Goal: Task Accomplishment & Management: Manage account settings

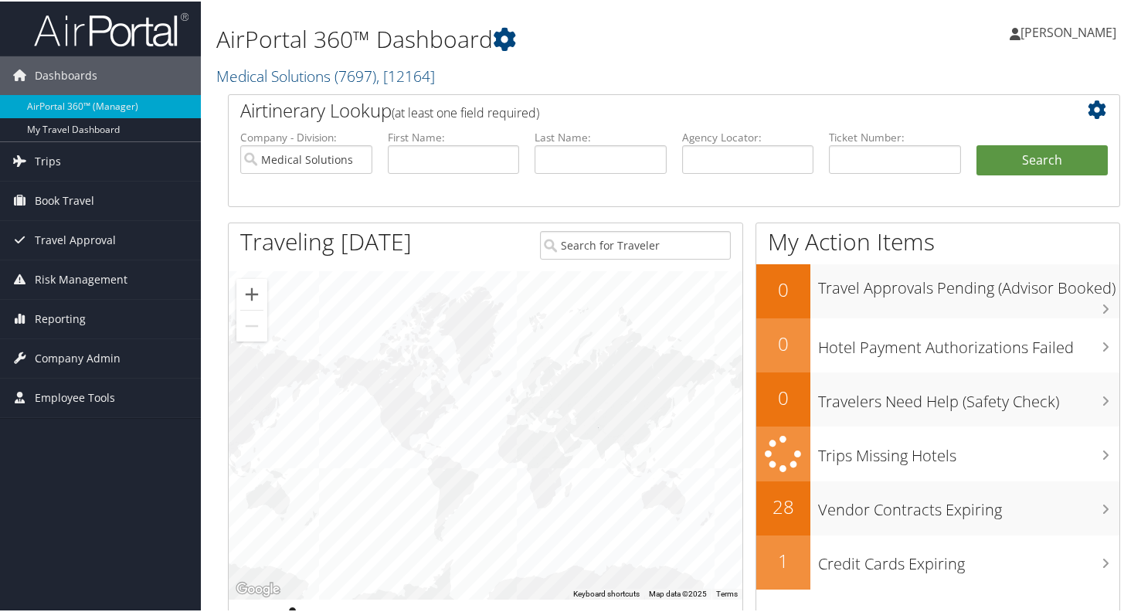
click at [1047, 25] on span "[PERSON_NAME]" at bounding box center [1069, 30] width 96 height 17
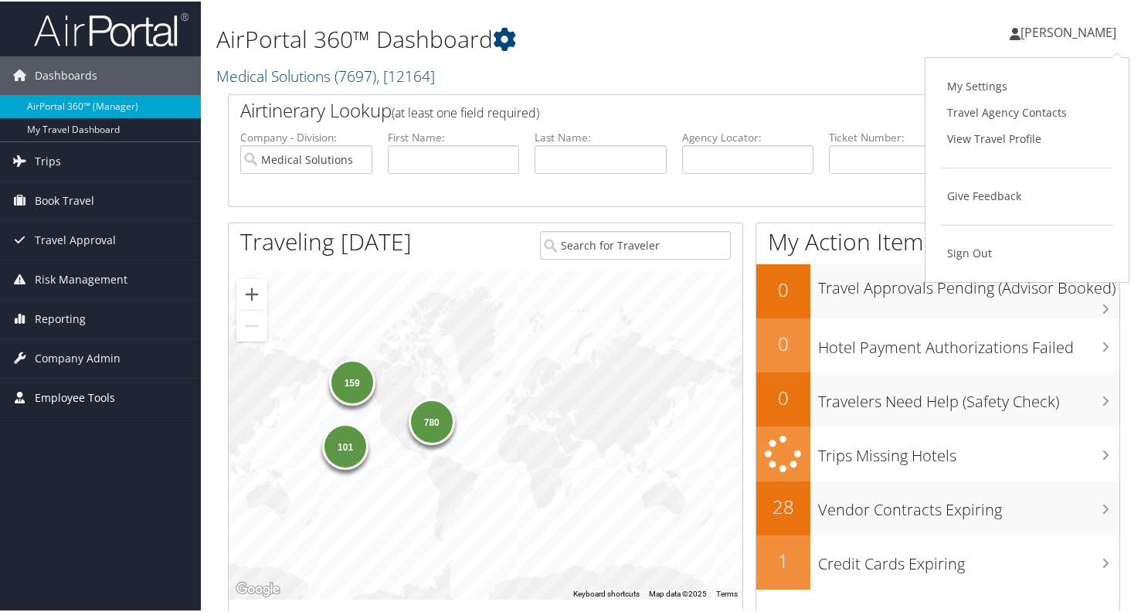
drag, startPoint x: 128, startPoint y: 494, endPoint x: 49, endPoint y: 393, distance: 128.3
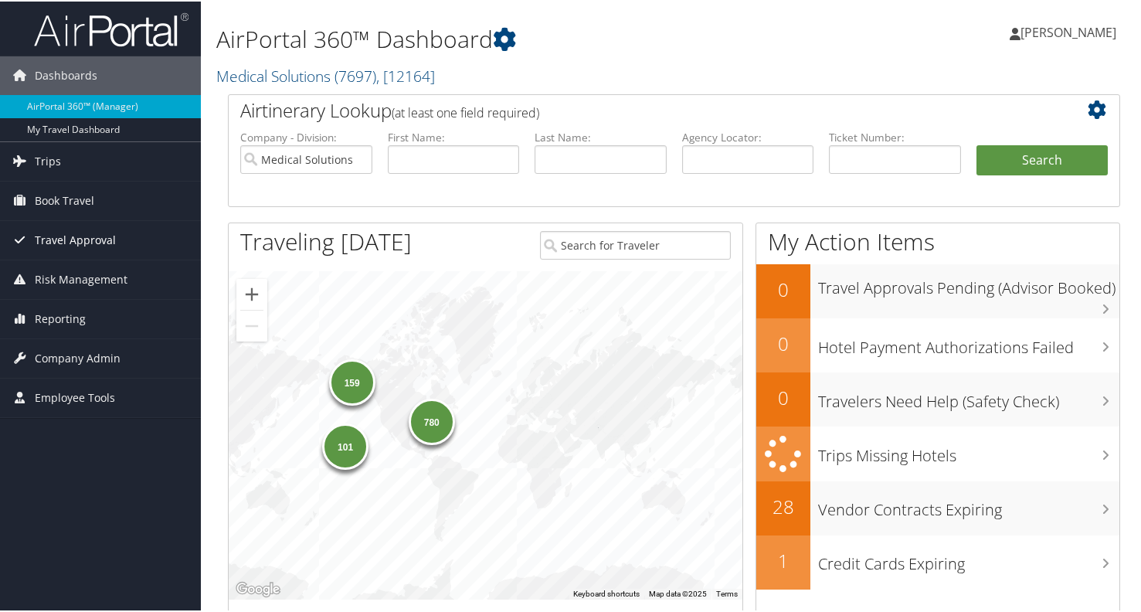
click at [48, 235] on span "Travel Approval" at bounding box center [75, 238] width 81 height 39
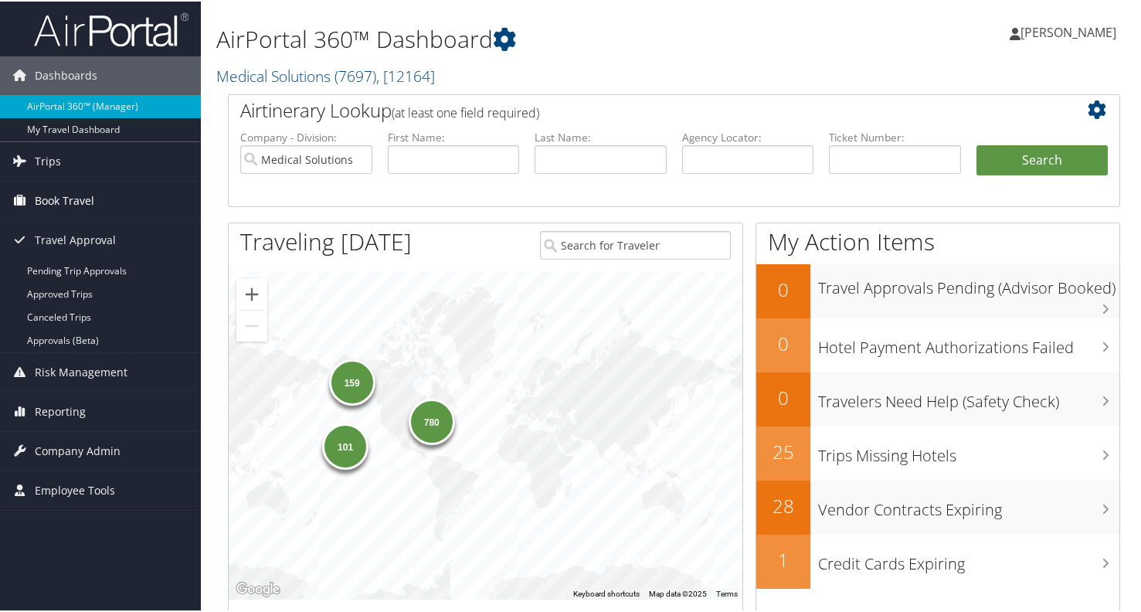
click at [60, 195] on span "Book Travel" at bounding box center [64, 199] width 59 height 39
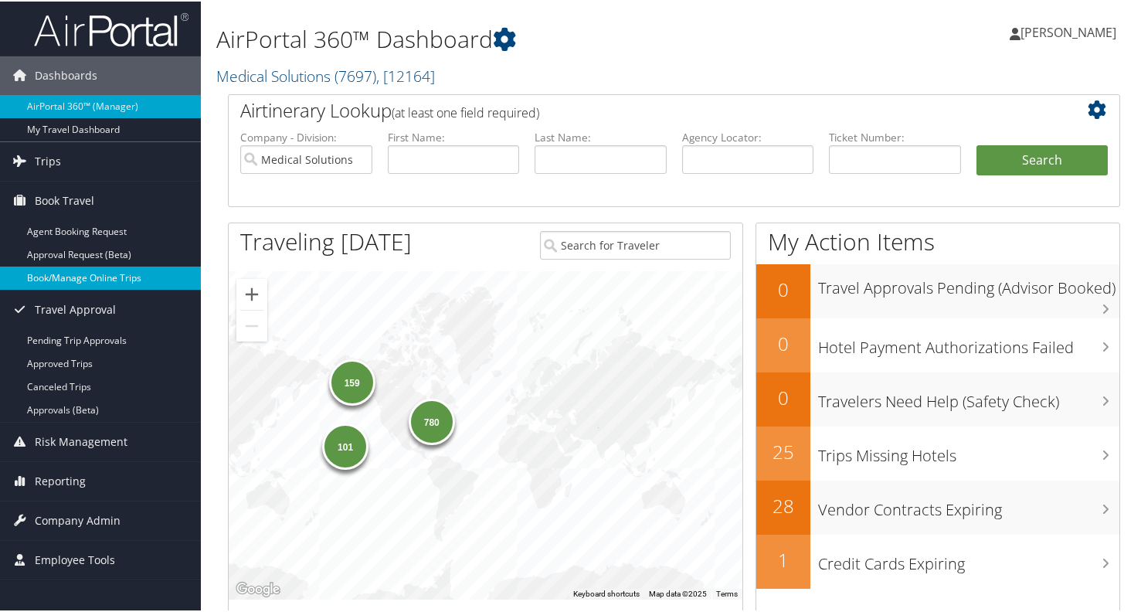
click at [46, 277] on link "Book/Manage Online Trips" at bounding box center [100, 276] width 201 height 23
click at [422, 158] on input "text" at bounding box center [454, 158] width 132 height 29
click at [698, 158] on input "text" at bounding box center [748, 158] width 132 height 29
click at [770, 162] on input "text" at bounding box center [748, 158] width 132 height 29
paste input "D5B4GH"
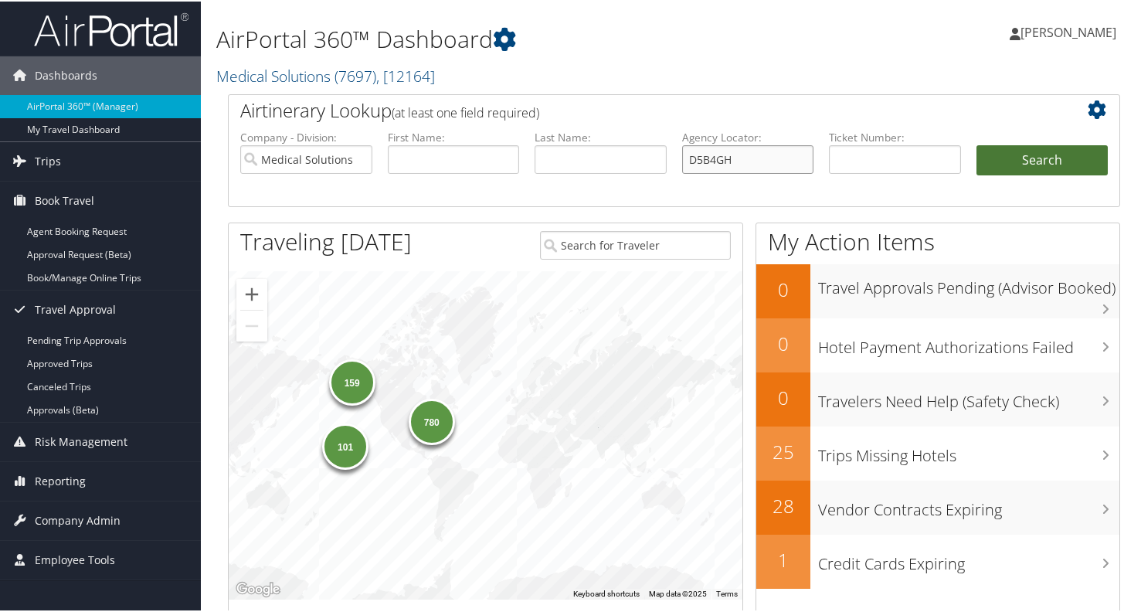
type input "D5B4GH"
click at [1035, 161] on button "Search" at bounding box center [1043, 159] width 132 height 31
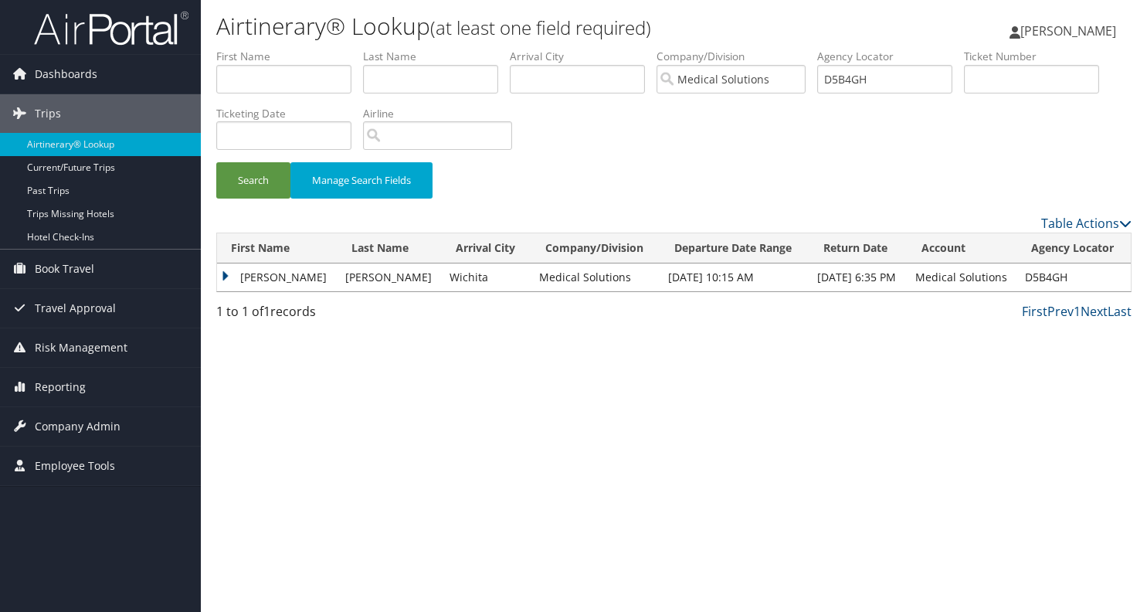
click at [246, 280] on td "RACHAEL" at bounding box center [277, 277] width 121 height 28
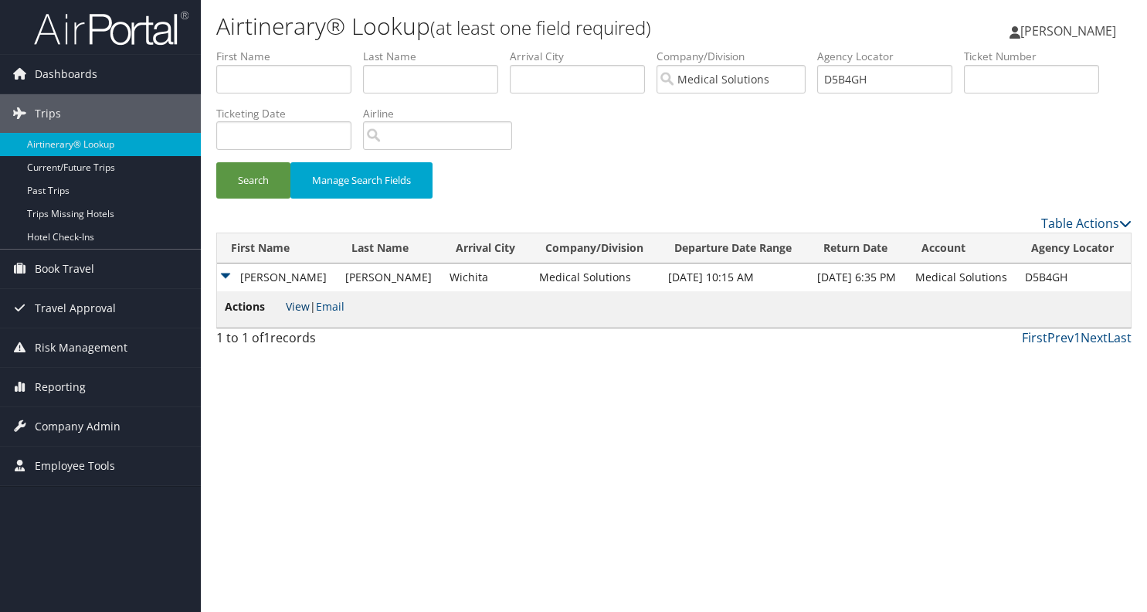
click at [297, 308] on link "View" at bounding box center [298, 306] width 24 height 15
click at [64, 270] on span "Book Travel" at bounding box center [64, 269] width 59 height 39
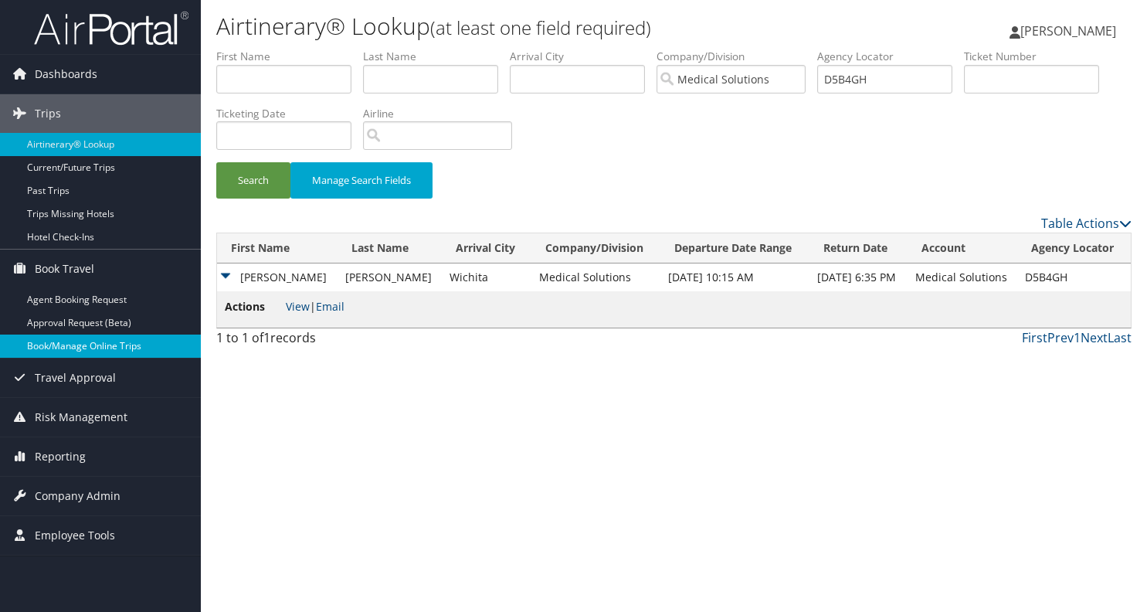
click at [87, 341] on link "Book/Manage Online Trips" at bounding box center [100, 346] width 201 height 23
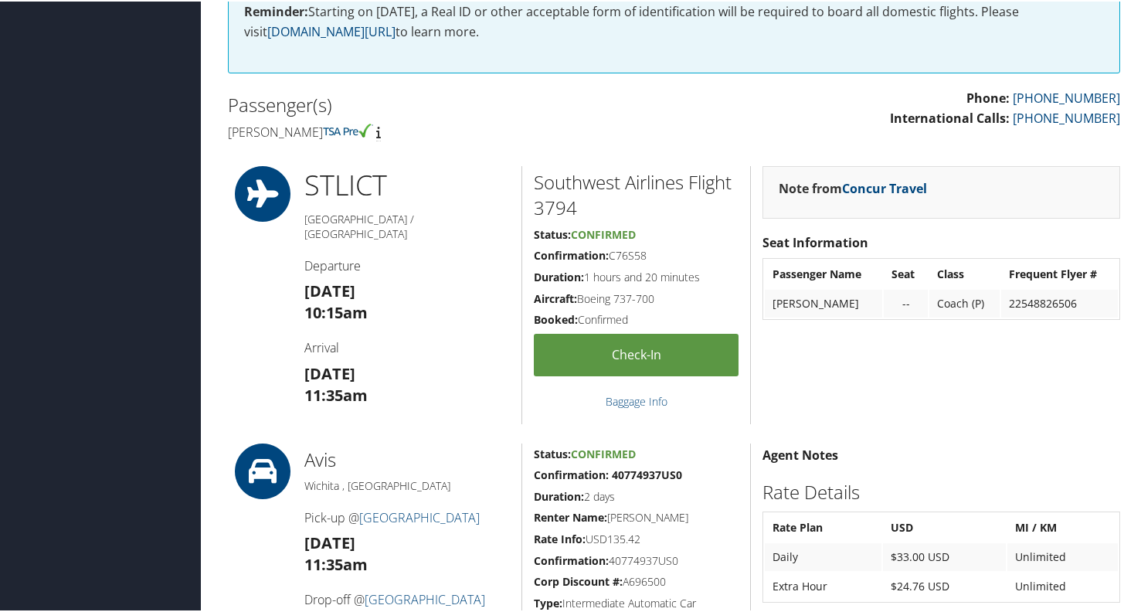
scroll to position [342, 0]
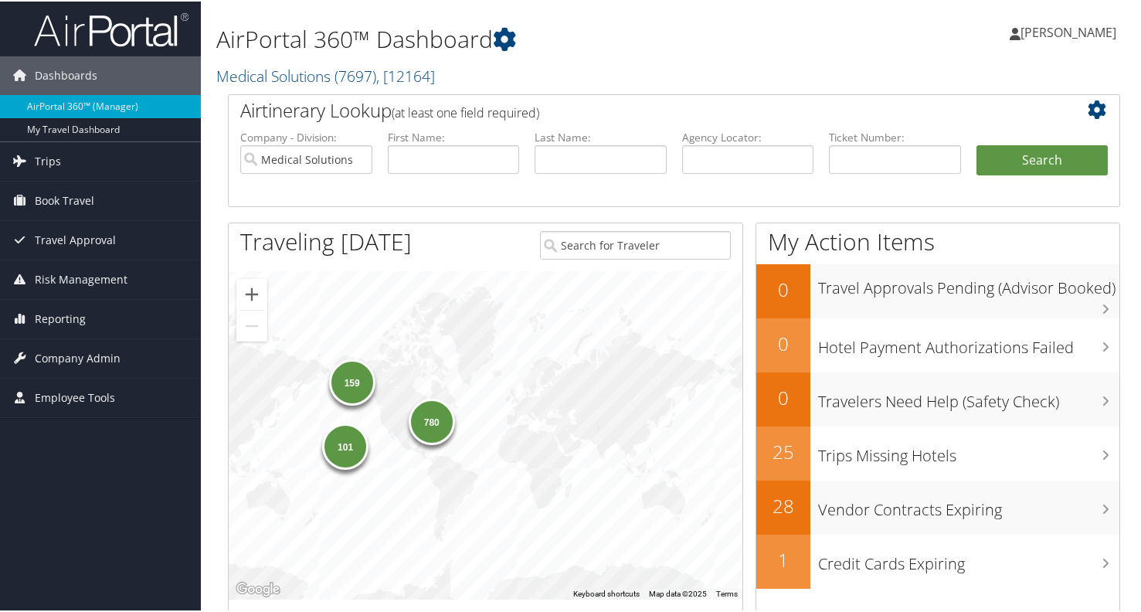
click at [598, 105] on h2 "Airtinerary Lookup (at least one field required)" at bounding box center [637, 109] width 794 height 26
click at [633, 104] on h2 "Airtinerary Lookup (at least one field required)" at bounding box center [637, 109] width 794 height 26
click at [52, 233] on span "Travel Approval" at bounding box center [75, 238] width 81 height 39
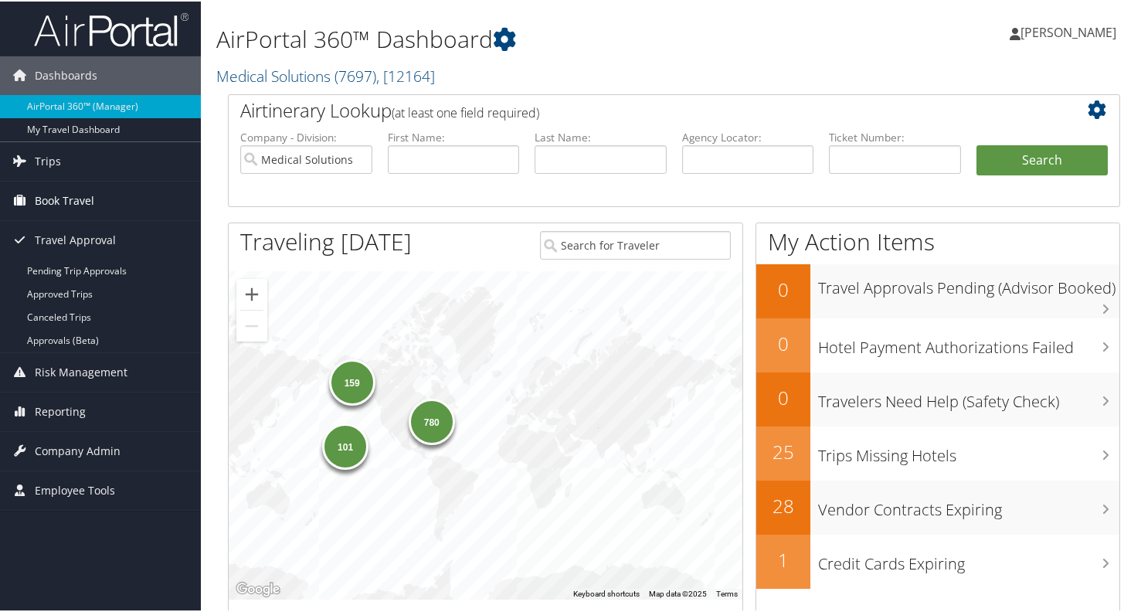
click at [53, 202] on span "Book Travel" at bounding box center [64, 199] width 59 height 39
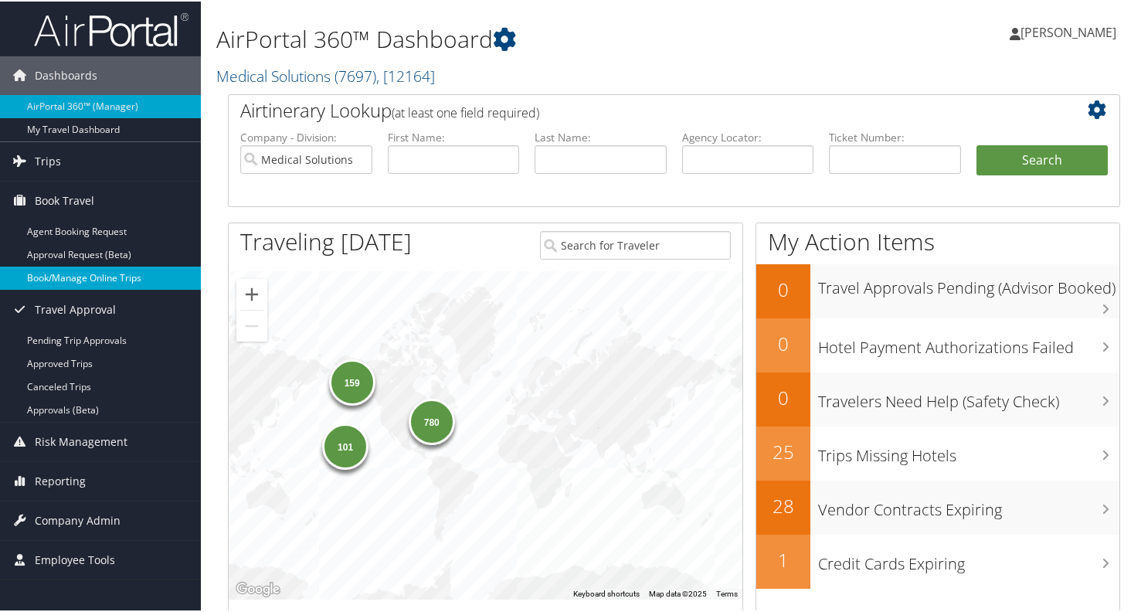
click at [59, 279] on link "Book/Manage Online Trips" at bounding box center [100, 276] width 201 height 23
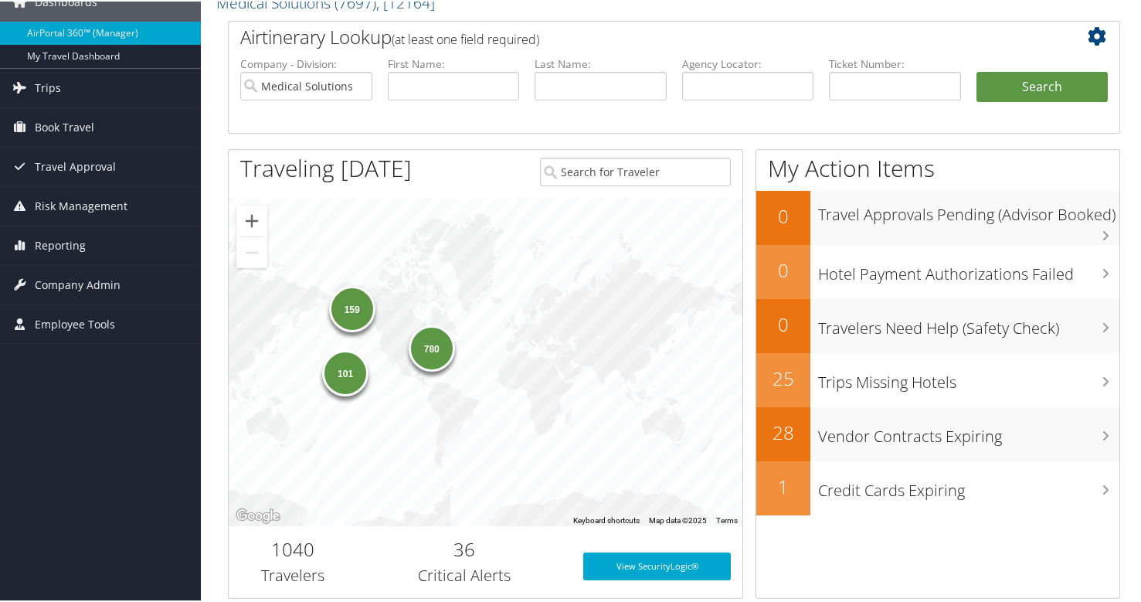
scroll to position [77, 0]
